Goal: Task Accomplishment & Management: Manage account settings

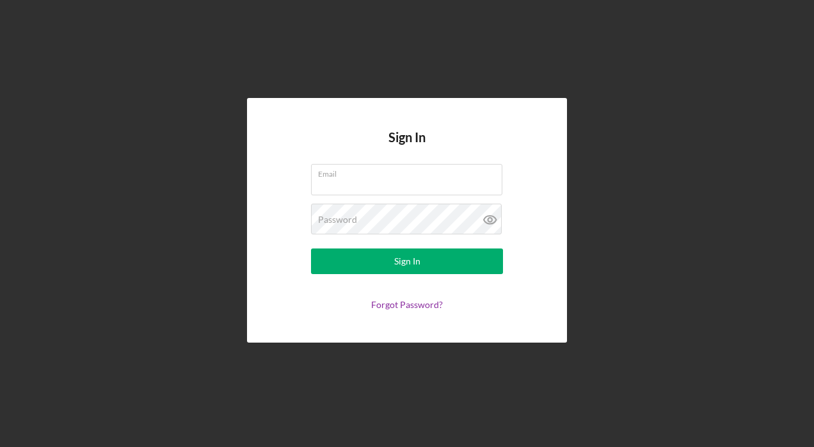
type input "[EMAIL_ADDRESS][DOMAIN_NAME]"
click at [438, 274] on form "Email [EMAIL_ADDRESS][DOMAIN_NAME] Password Sign In Forgot Password?" at bounding box center [407, 237] width 256 height 146
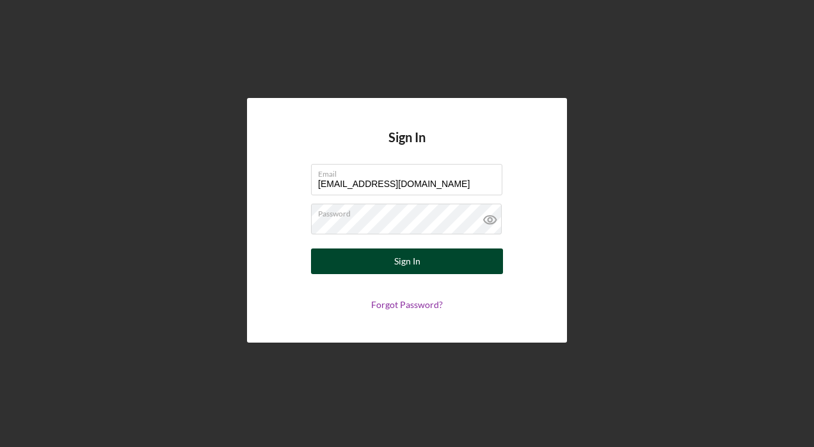
click at [438, 267] on button "Sign In" at bounding box center [407, 261] width 192 height 26
